Goal: Check status

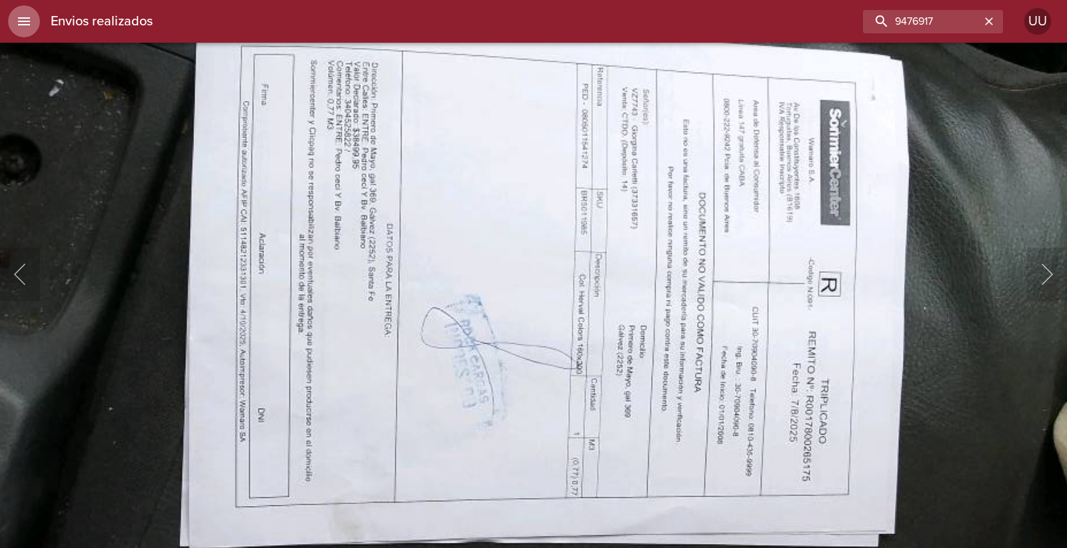
click at [17, 23] on icon "menu" at bounding box center [24, 21] width 16 height 16
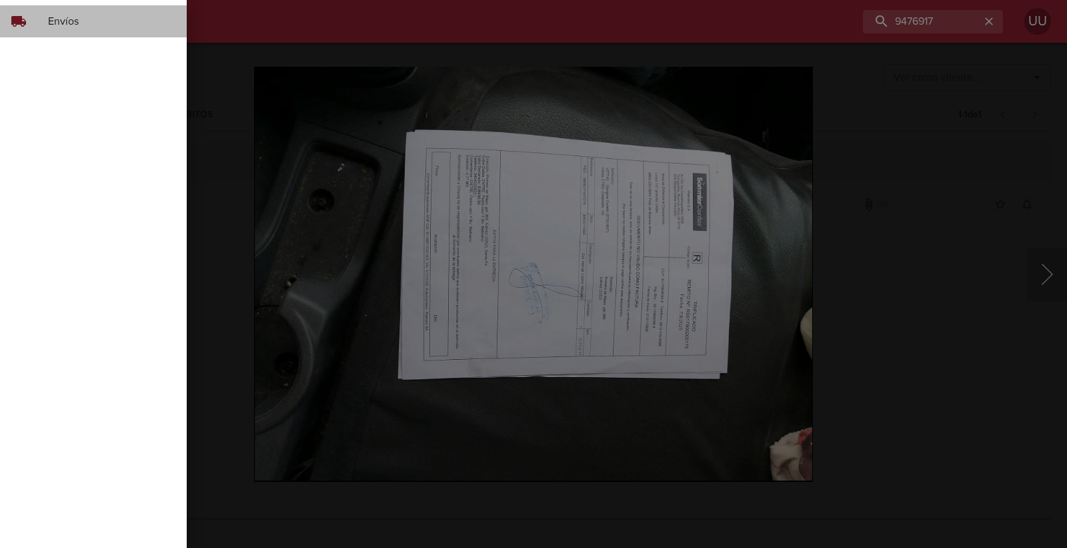
click at [48, 21] on span "Envíos" at bounding box center [112, 21] width 128 height 16
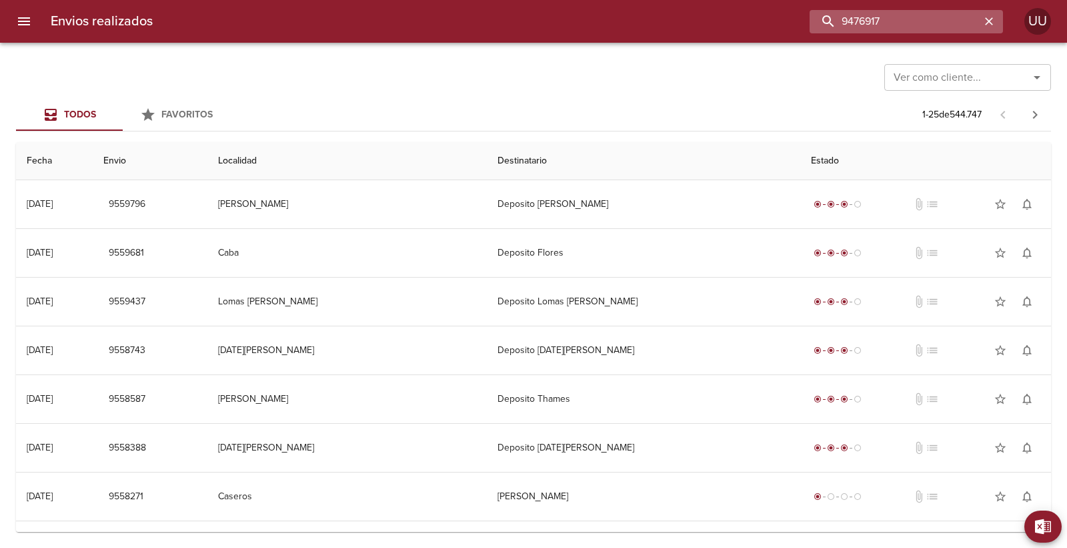
drag, startPoint x: 975, startPoint y: 19, endPoint x: 842, endPoint y: 19, distance: 133.4
click at [842, 19] on input "9476917" at bounding box center [895, 21] width 171 height 23
type input "V"
type input "I"
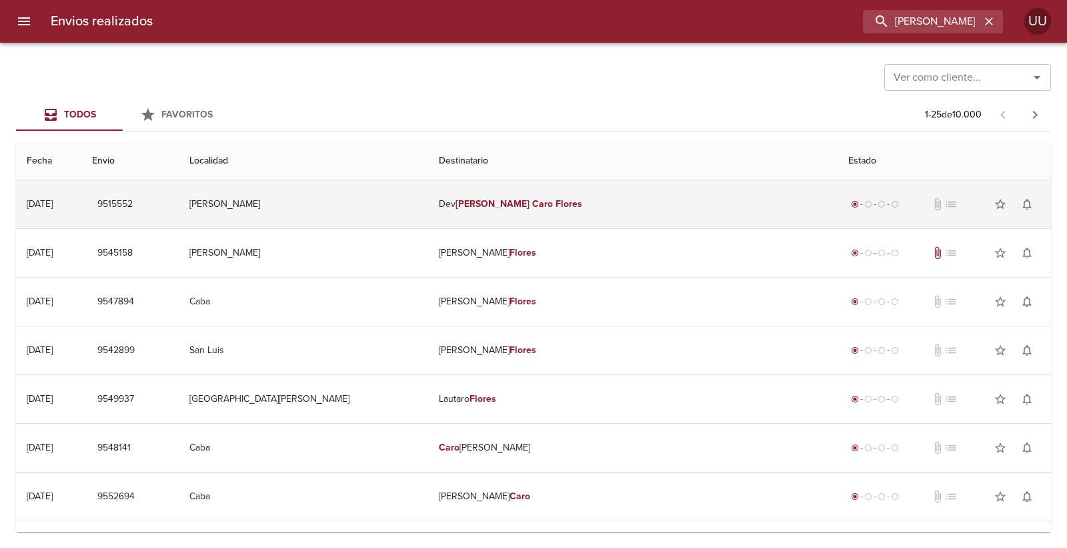
click at [660, 218] on td "Dev [PERSON_NAME]" at bounding box center [633, 204] width 410 height 48
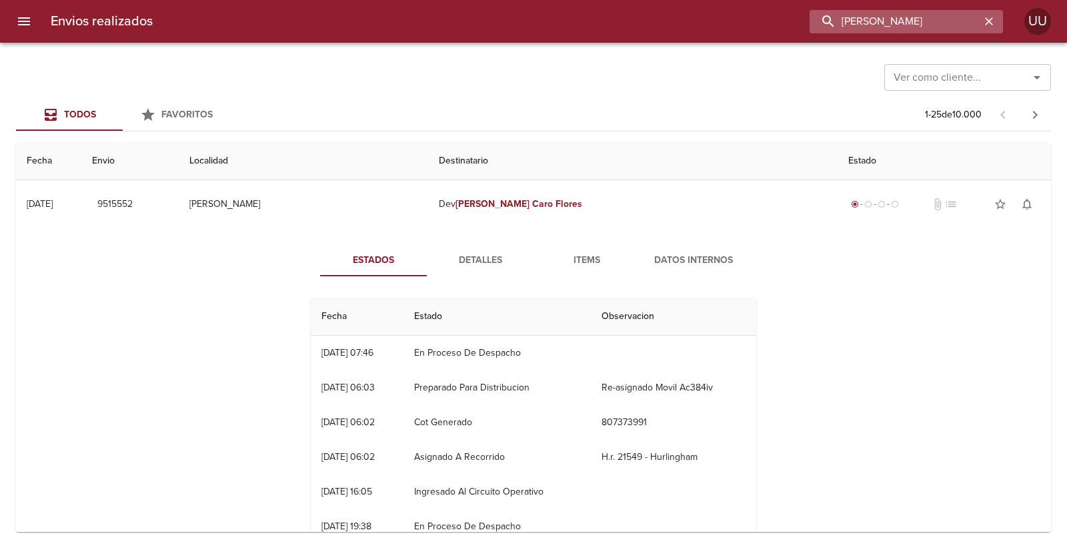
click at [930, 25] on input "[PERSON_NAME]" at bounding box center [895, 21] width 171 height 23
type input "BUGALLO"
